Goal: Navigation & Orientation: Find specific page/section

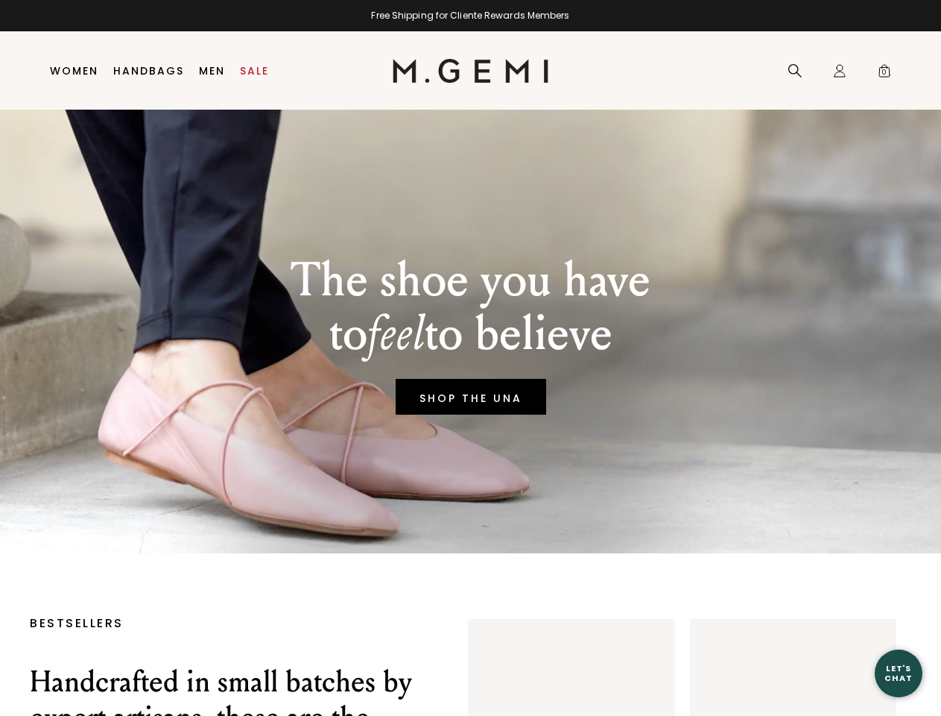
click at [470, 16] on div "Free Shipping for Cliente Rewards Members" at bounding box center [470, 16] width 941 height 12
click at [795, 71] on icon at bounding box center [795, 70] width 15 height 15
click at [840, 71] on div "Icons/20x20/profile@2x Sign In Orders Rewards Refer a Friend Address Book Call …" at bounding box center [840, 71] width 30 height 78
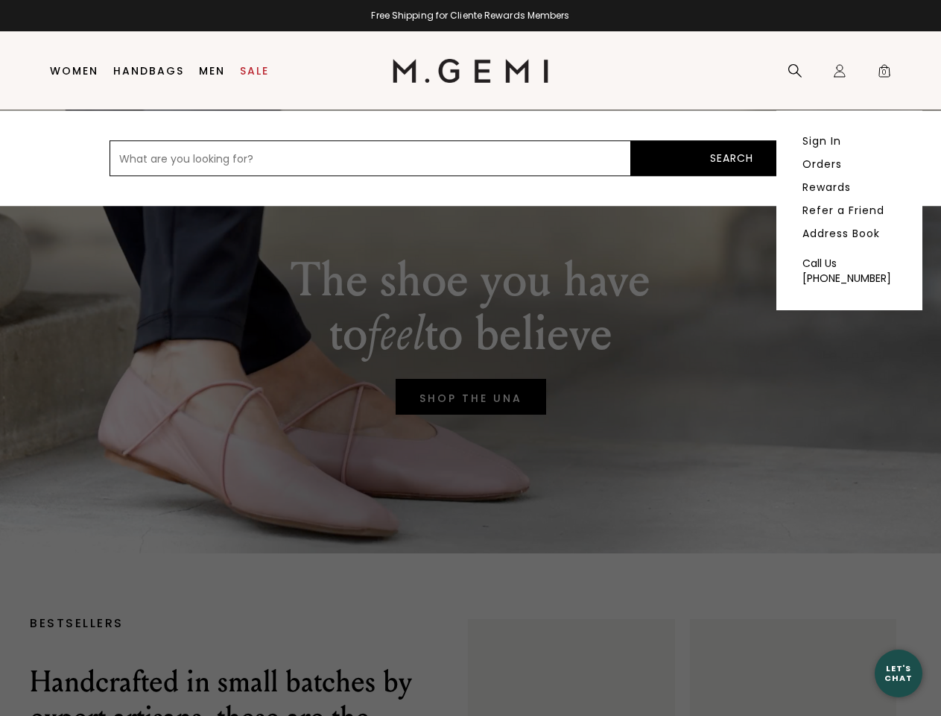
click at [885, 71] on span "0" at bounding box center [884, 73] width 15 height 15
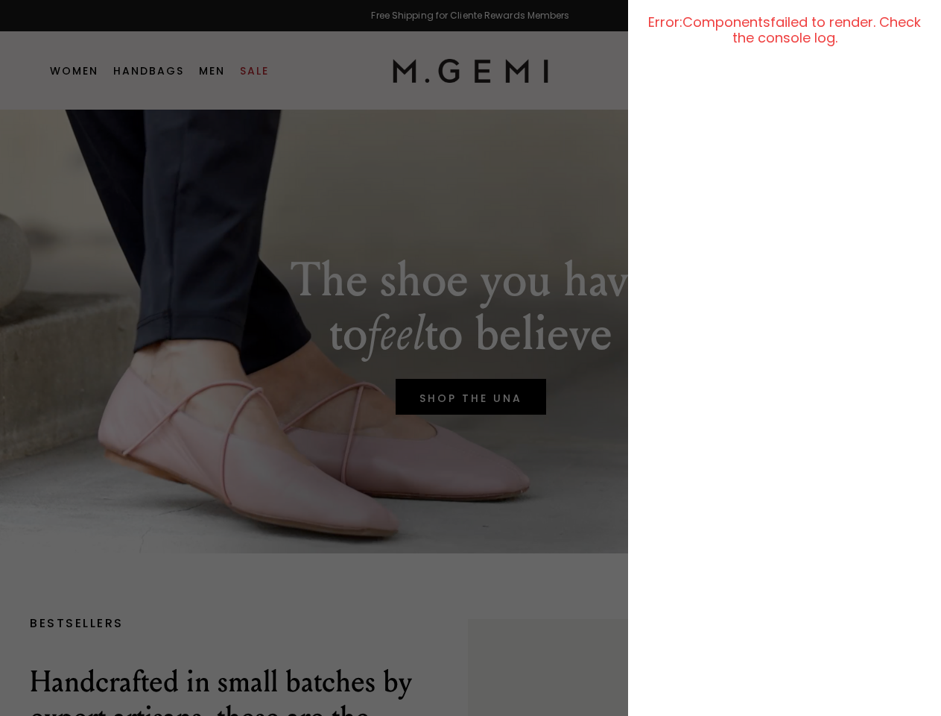
click at [470, 331] on div at bounding box center [470, 358] width 941 height 716
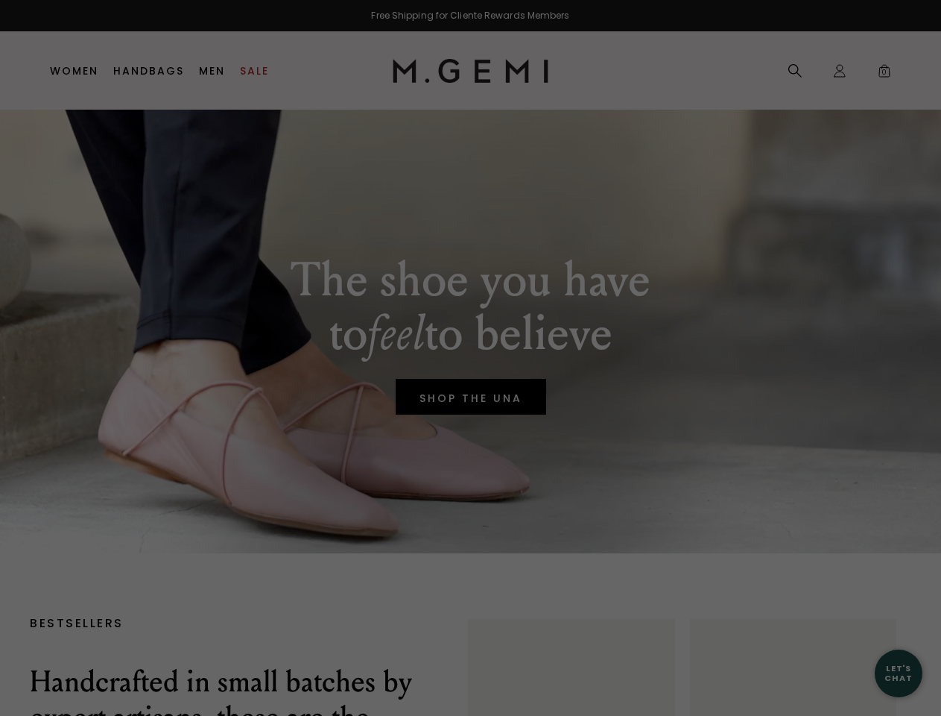
click at [899, 673] on div "Free Shipping for Cliente Rewards Members Icons/20x20/hamburger@2x Women Shop A…" at bounding box center [470, 358] width 941 height 716
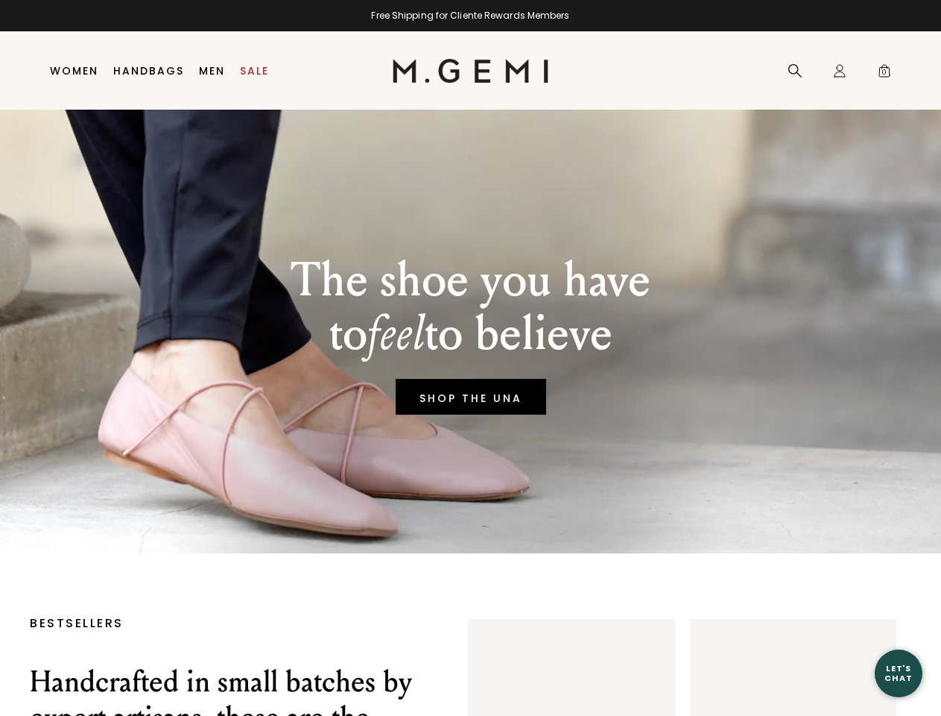
click at [470, 16] on div "Free Shipping for Cliente Rewards Members" at bounding box center [470, 16] width 941 height 12
click at [795, 71] on icon at bounding box center [795, 70] width 15 height 15
click at [840, 71] on div "Icons/20x20/profile@2x Sign In Orders Rewards Refer a Friend Address Book Call …" at bounding box center [840, 71] width 30 height 78
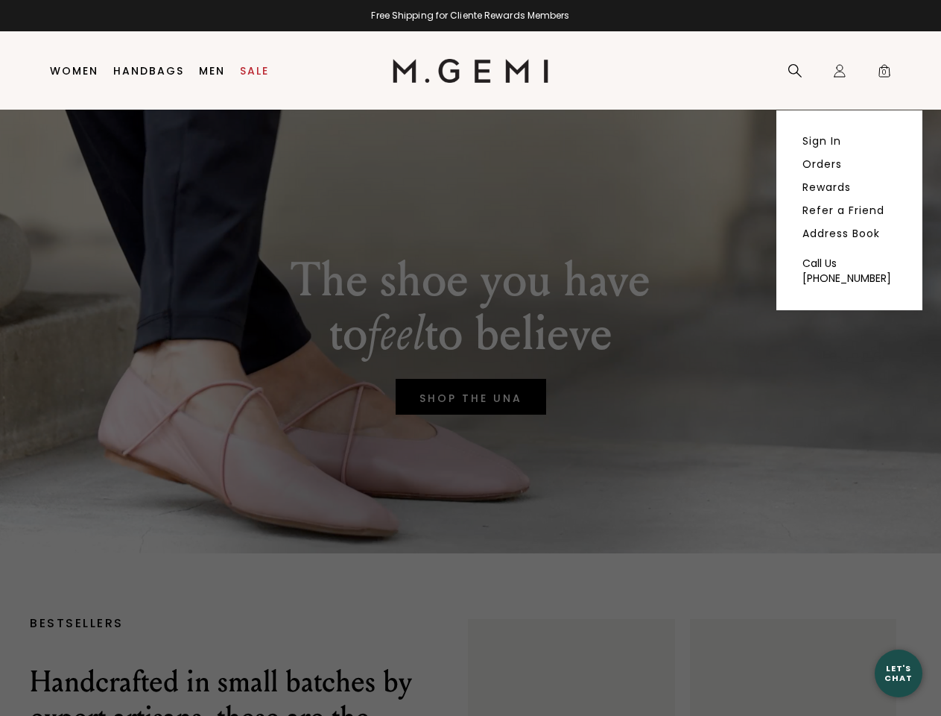
click at [885, 71] on span "0" at bounding box center [884, 73] width 15 height 15
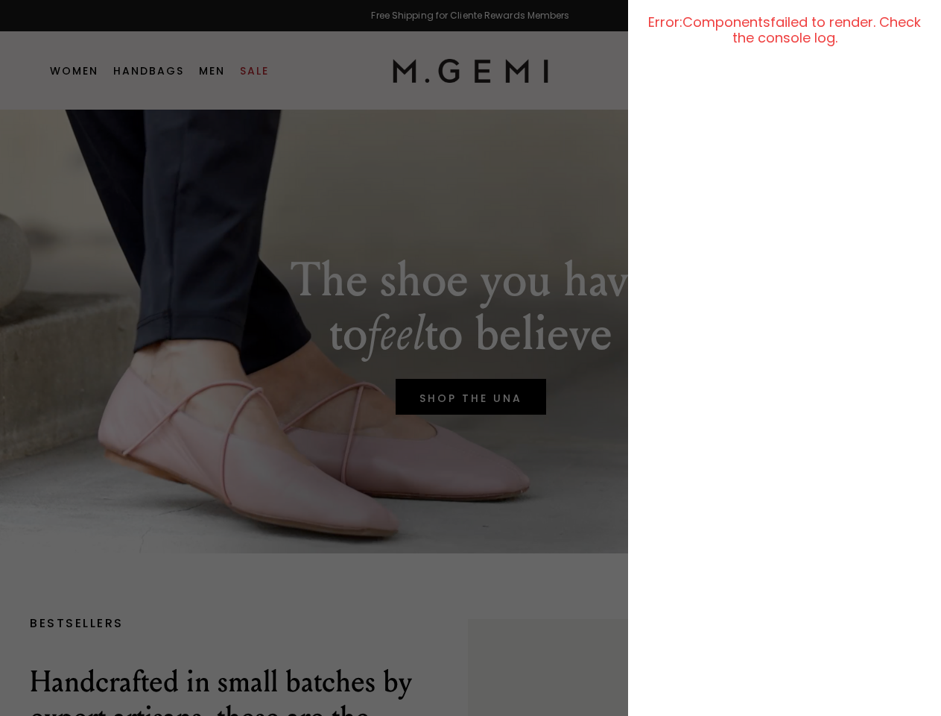
click at [470, 331] on div at bounding box center [470, 358] width 941 height 716
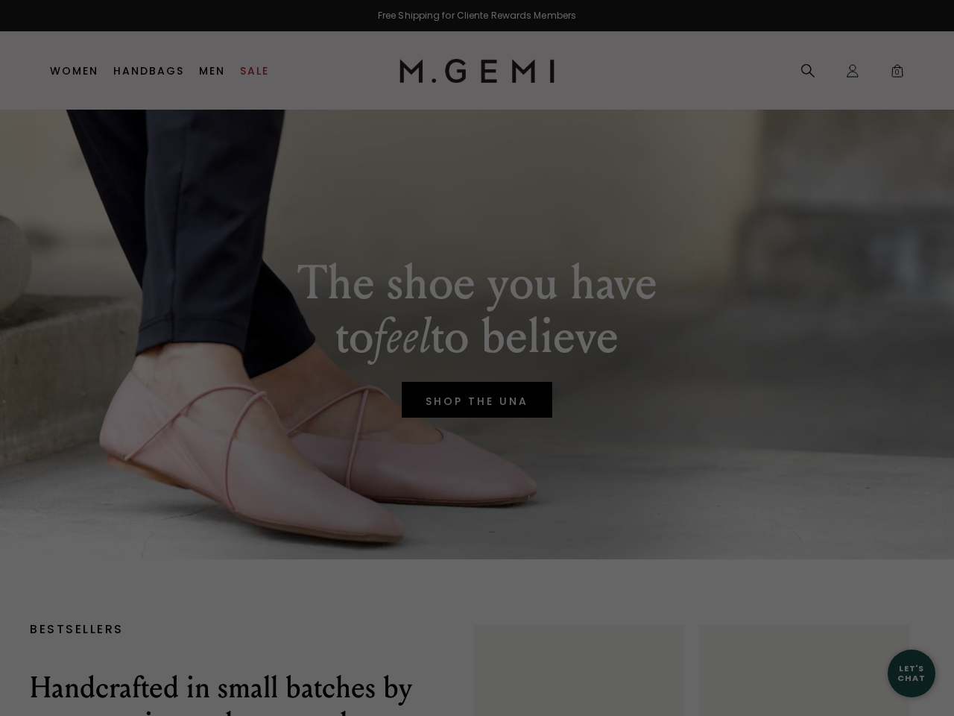
click at [899, 673] on div "Free Shipping for Cliente Rewards Members Icons/20x20/hamburger@2x Women Shop A…" at bounding box center [477, 358] width 954 height 716
